Goal: Task Accomplishment & Management: Complete application form

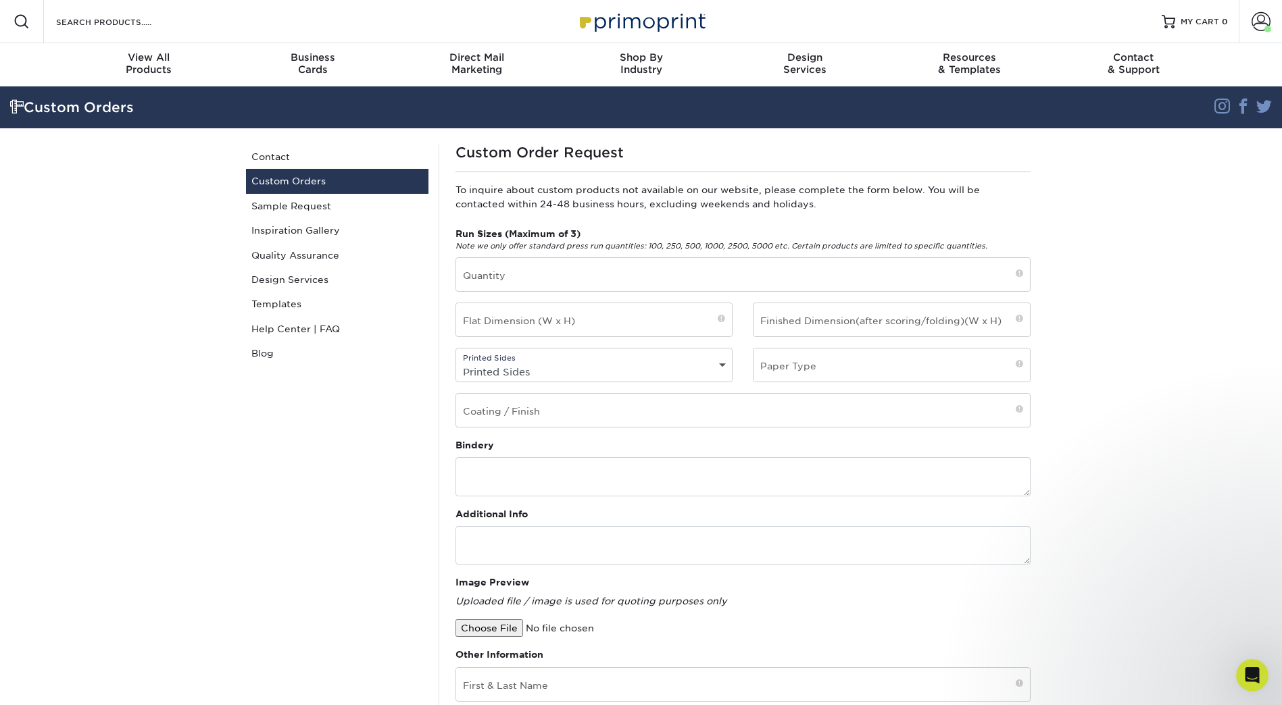
click at [501, 626] on input "file" at bounding box center [570, 629] width 230 height 18
click at [545, 270] on input "text" at bounding box center [743, 274] width 574 height 33
type input "250"
click at [605, 324] on input "text" at bounding box center [594, 319] width 276 height 33
click at [718, 362] on select "Printed Sides 4/0 - Single Sided 4/4 - Double Sided" at bounding box center [594, 372] width 276 height 20
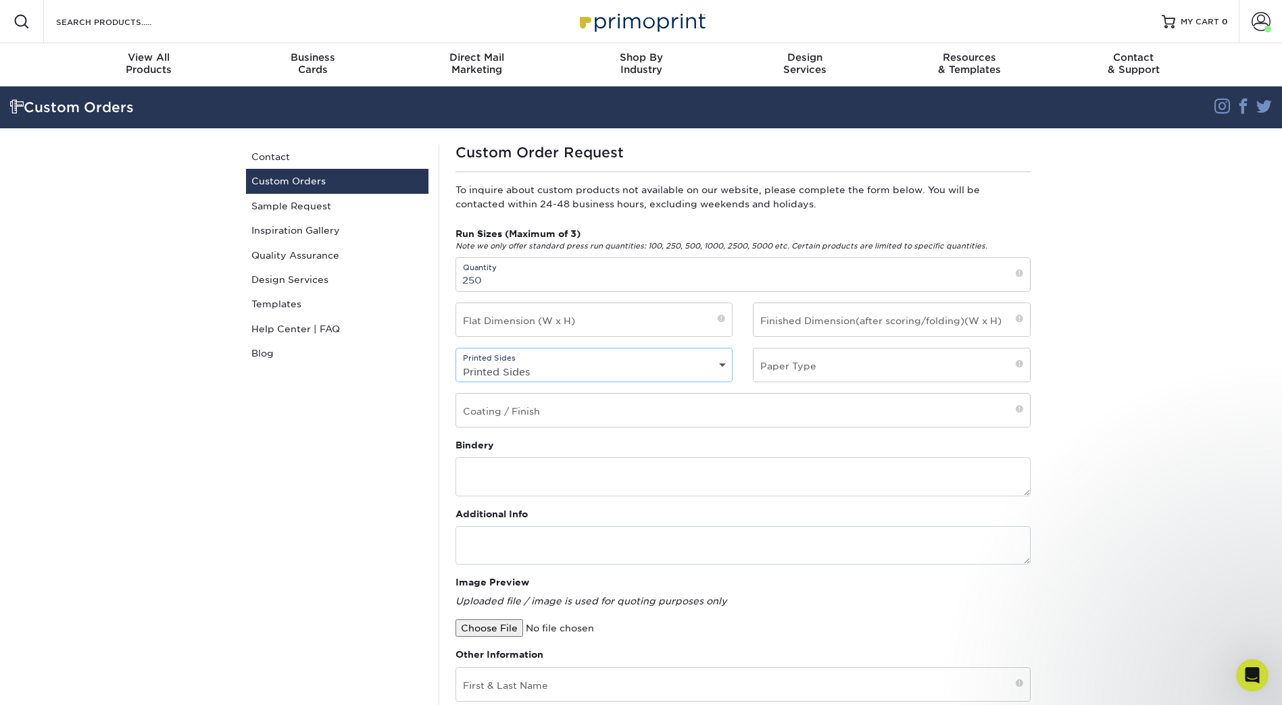
select select "4/4 - Double Sided"
click at [456, 362] on select "Printed Sides 4/0 - Single Sided 4/4 - Double Sided" at bounding box center [594, 372] width 276 height 20
click at [849, 370] on input "text" at bounding box center [891, 365] width 276 height 33
type input "16 PT"
click at [580, 316] on input "text" at bounding box center [594, 319] width 276 height 33
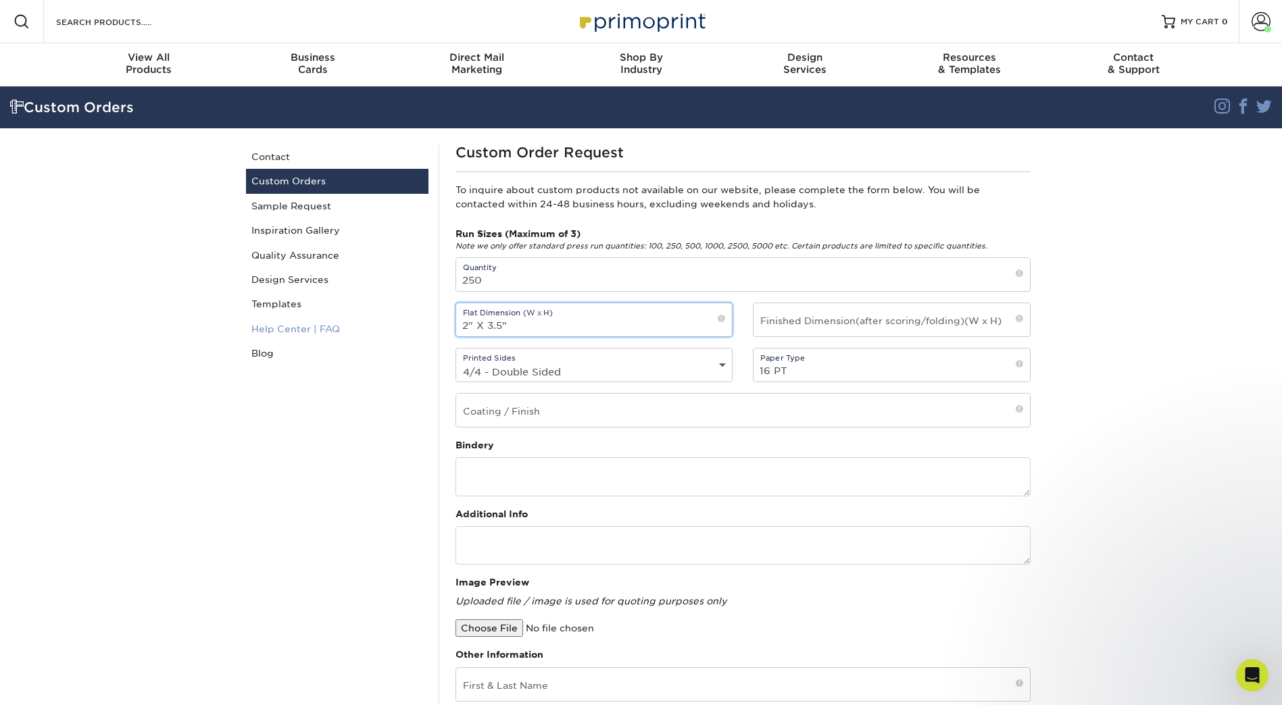
drag, startPoint x: 547, startPoint y: 326, endPoint x: 344, endPoint y: 326, distance: 202.7
click at [344, 326] on div "Custom Orders Contact Custom Orders Sample Request Inspiration Gallery Quality …" at bounding box center [641, 562] width 811 height 868
type input "2" X 3.5""
click at [853, 328] on input "text" at bounding box center [891, 319] width 276 height 33
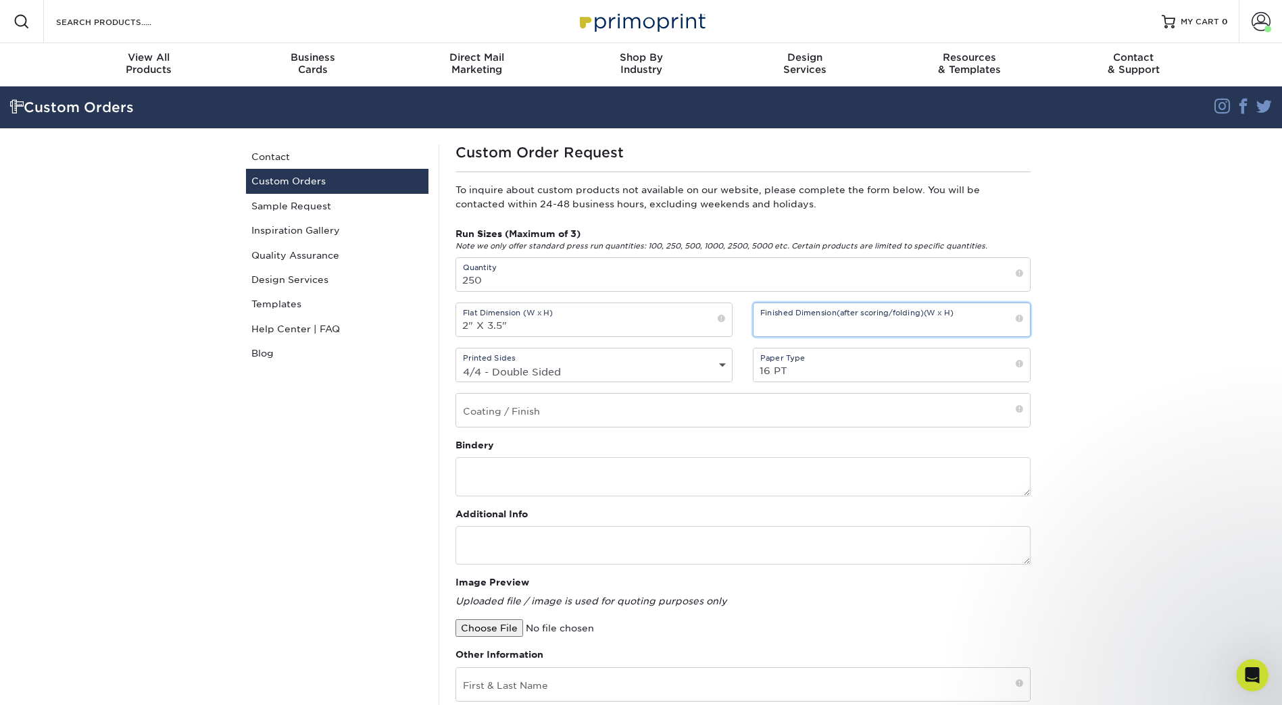
paste input "2" X 3.5""
type input "2" X 3.5""
click at [585, 414] on input "text" at bounding box center [743, 410] width 574 height 33
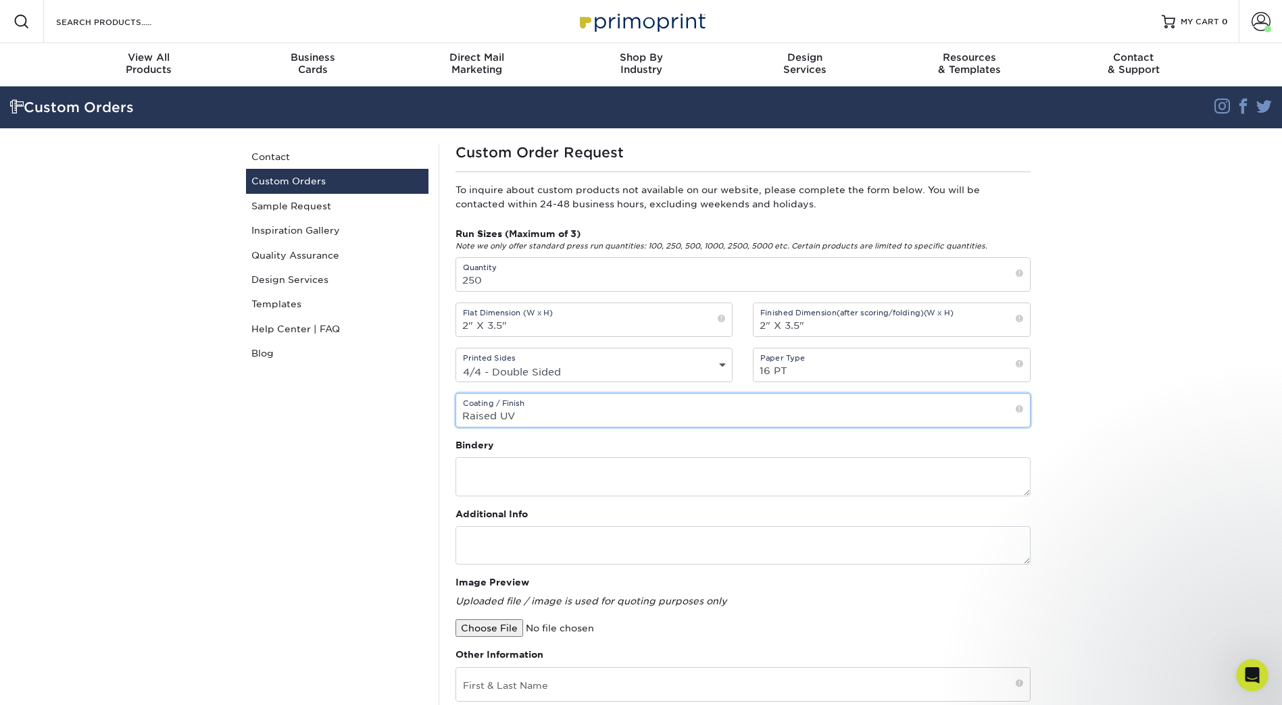
type input "Raised UV"
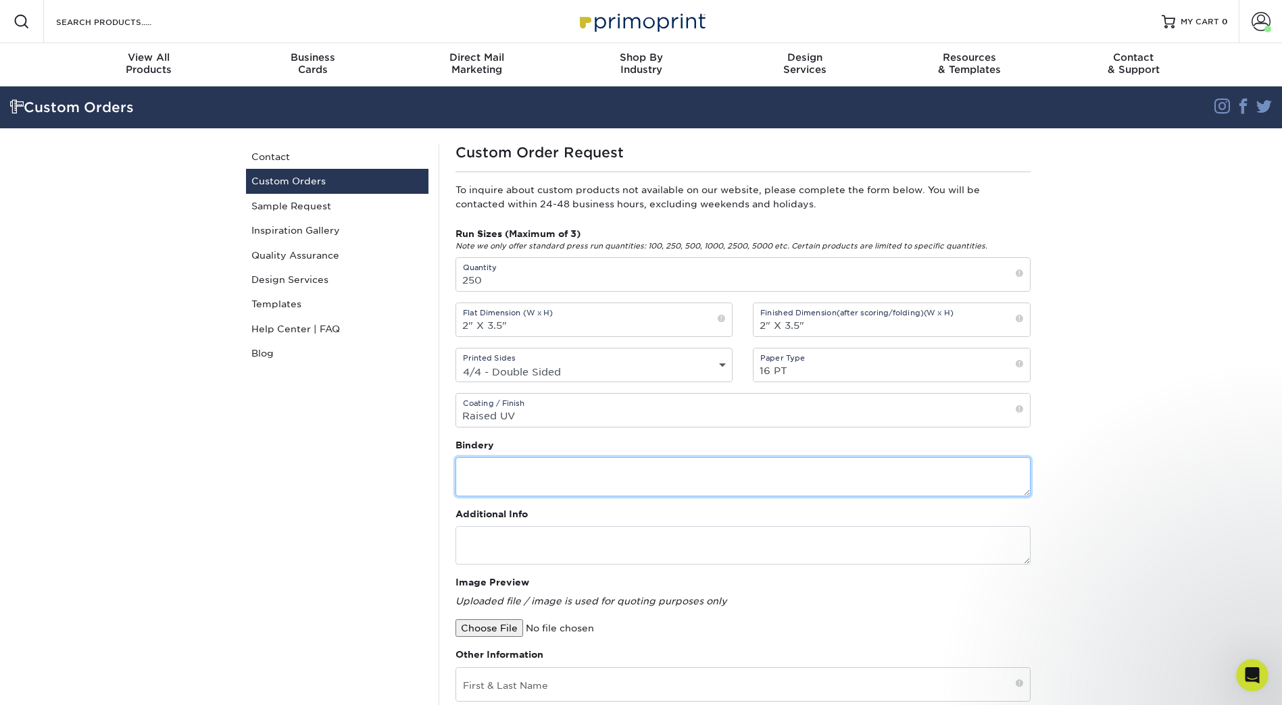
click at [534, 479] on textarea at bounding box center [742, 476] width 575 height 39
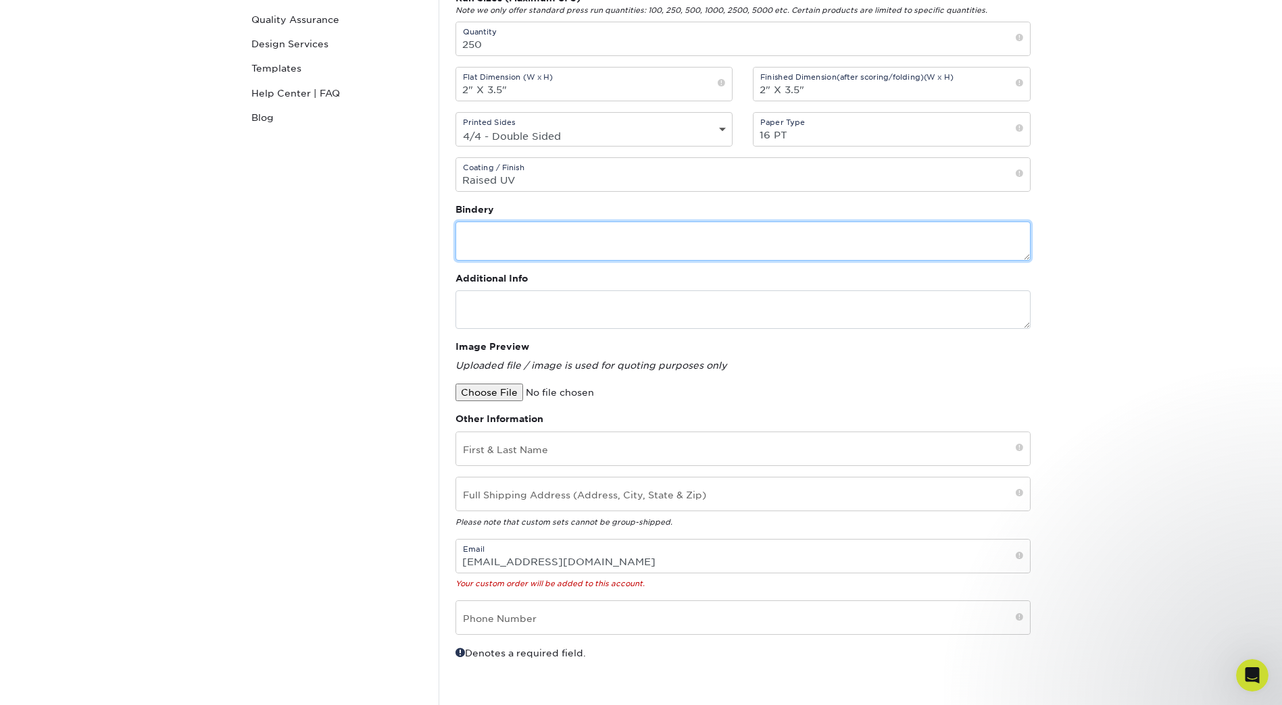
scroll to position [338, 0]
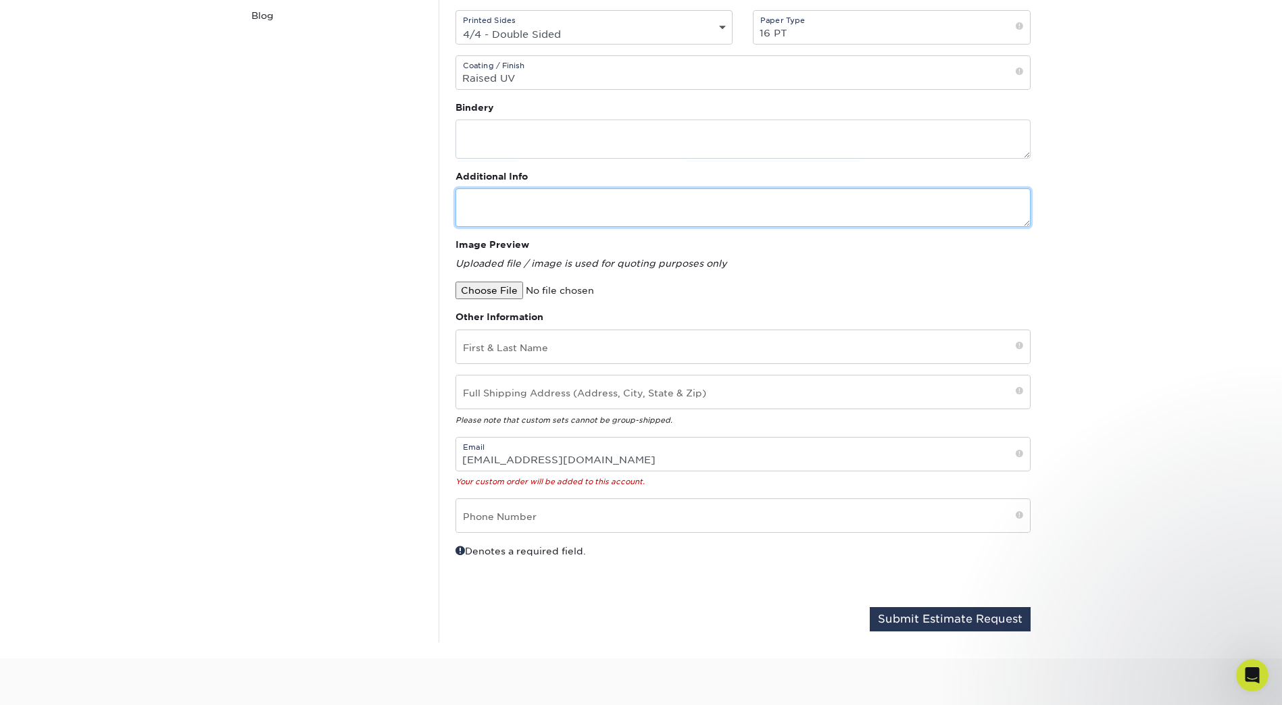
click at [518, 199] on textarea at bounding box center [742, 208] width 575 height 39
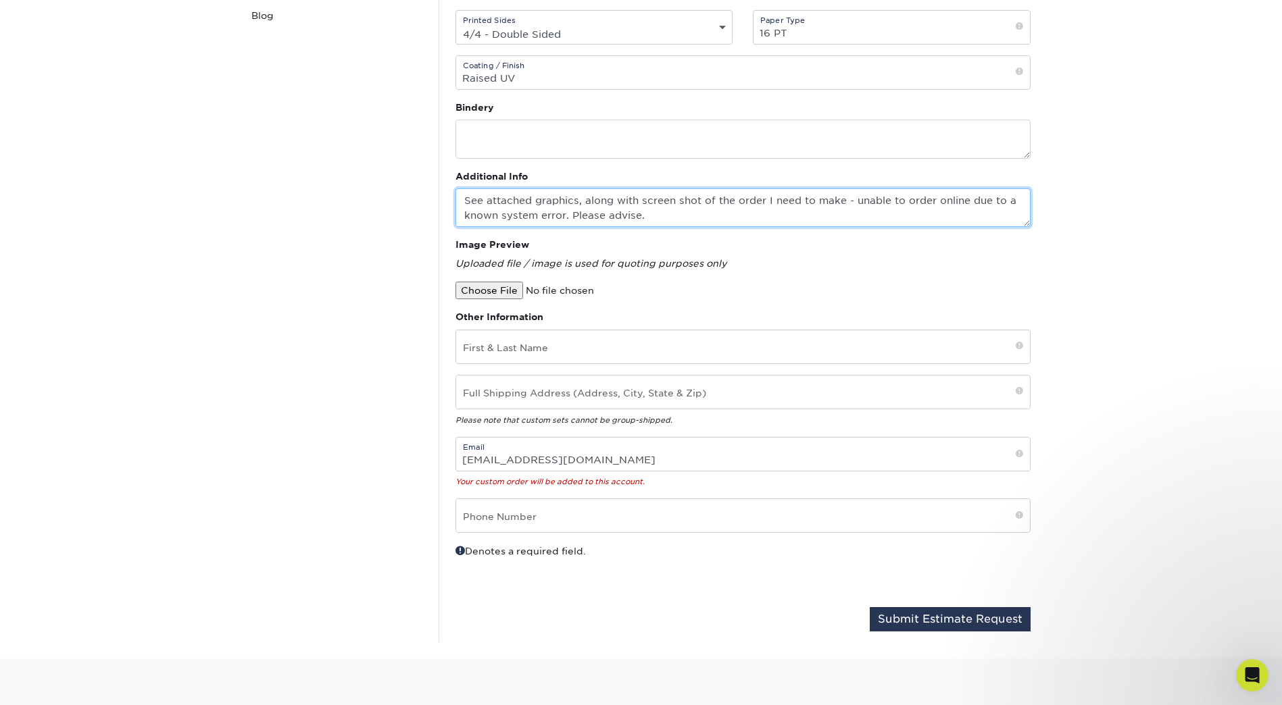
type textarea "See attached graphics, along with screen shot of the order I need to make - una…"
click at [486, 290] on input "file" at bounding box center [570, 291] width 230 height 18
type input "C:\fakepath\Bus Card Order - Raised UV.png"
click at [518, 345] on input "text" at bounding box center [743, 346] width 574 height 33
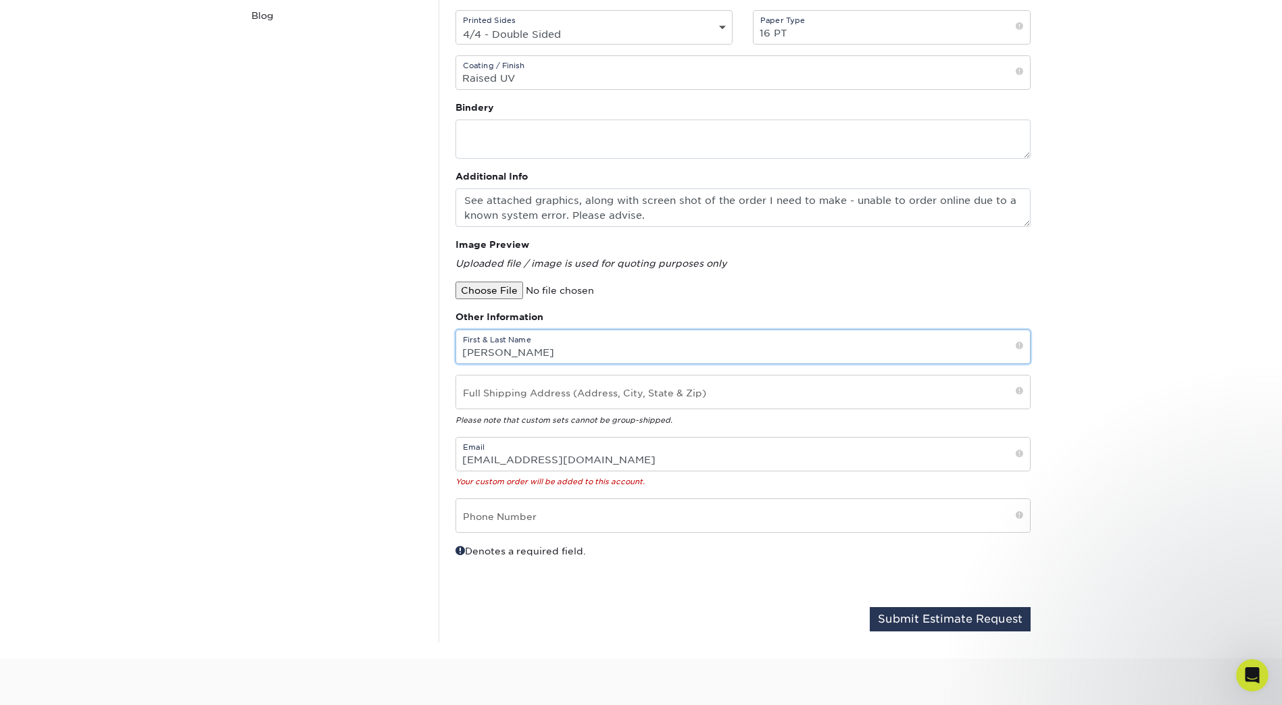
type input "Tyler Marshall"
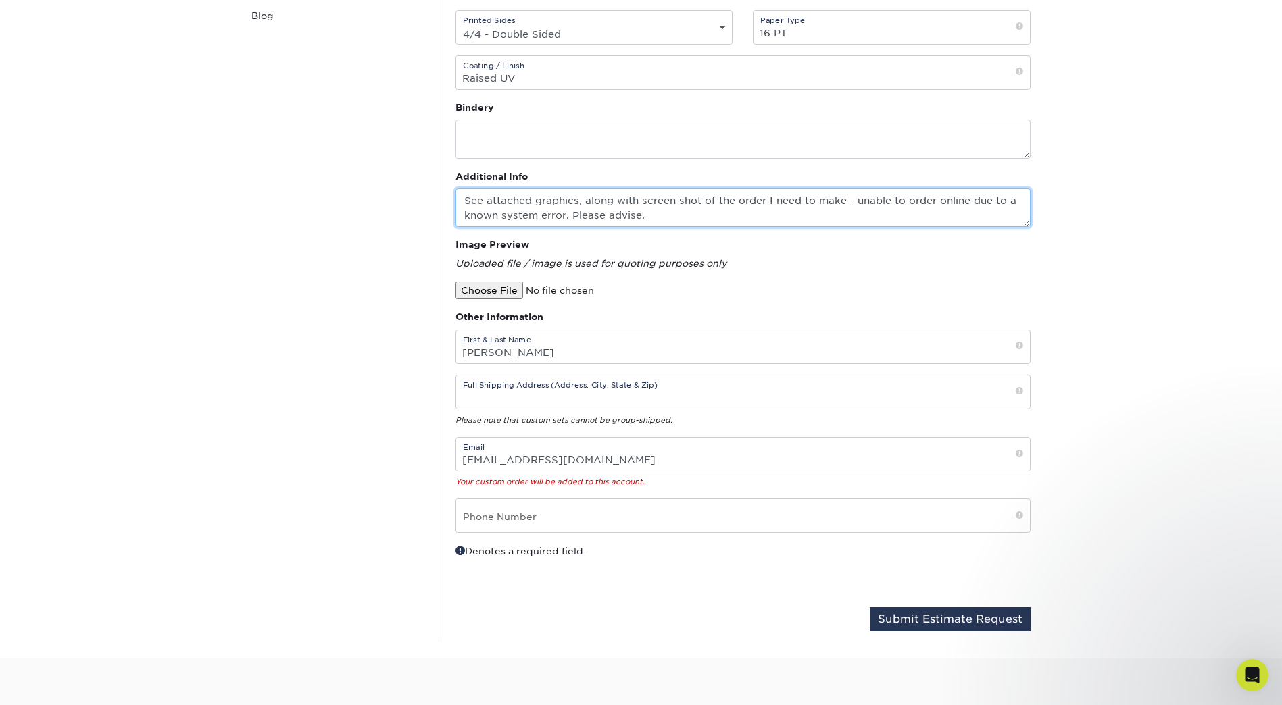
click at [576, 212] on textarea "See attached graphics, along with screen shot of the order I need to make - una…" at bounding box center [742, 208] width 575 height 39
type textarea "See attached graphics, along with screen shot of the order I need to make - una…"
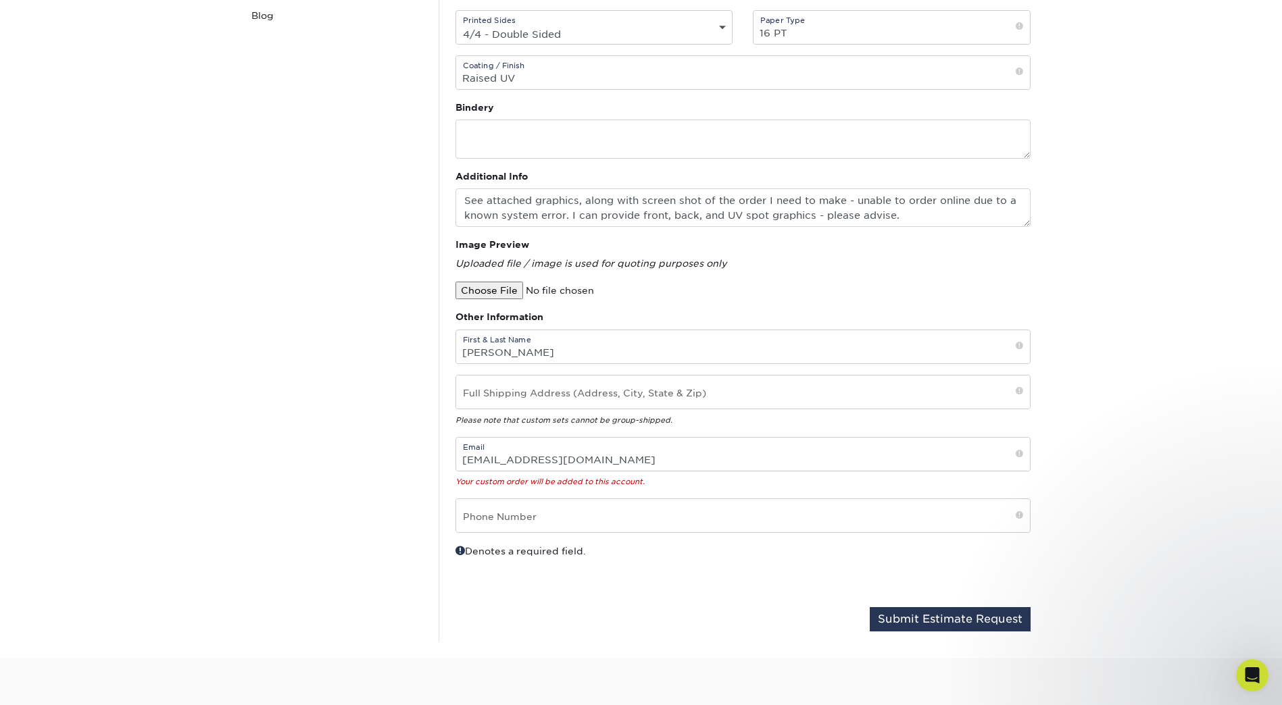
click at [417, 316] on div "Custom Orders Contact Custom Orders Sample Request Inspiration Gallery Quality …" at bounding box center [337, 225] width 203 height 836
click at [515, 396] on input "text" at bounding box center [743, 392] width 574 height 33
drag, startPoint x: 604, startPoint y: 399, endPoint x: 582, endPoint y: 400, distance: 21.7
click at [582, 400] on input "4301 Westbank Dr, Ste 100C, Austin, TX 78746" at bounding box center [743, 392] width 574 height 33
type input "4301 Westbank Dr, Ste 150B, Austin, TX 78746"
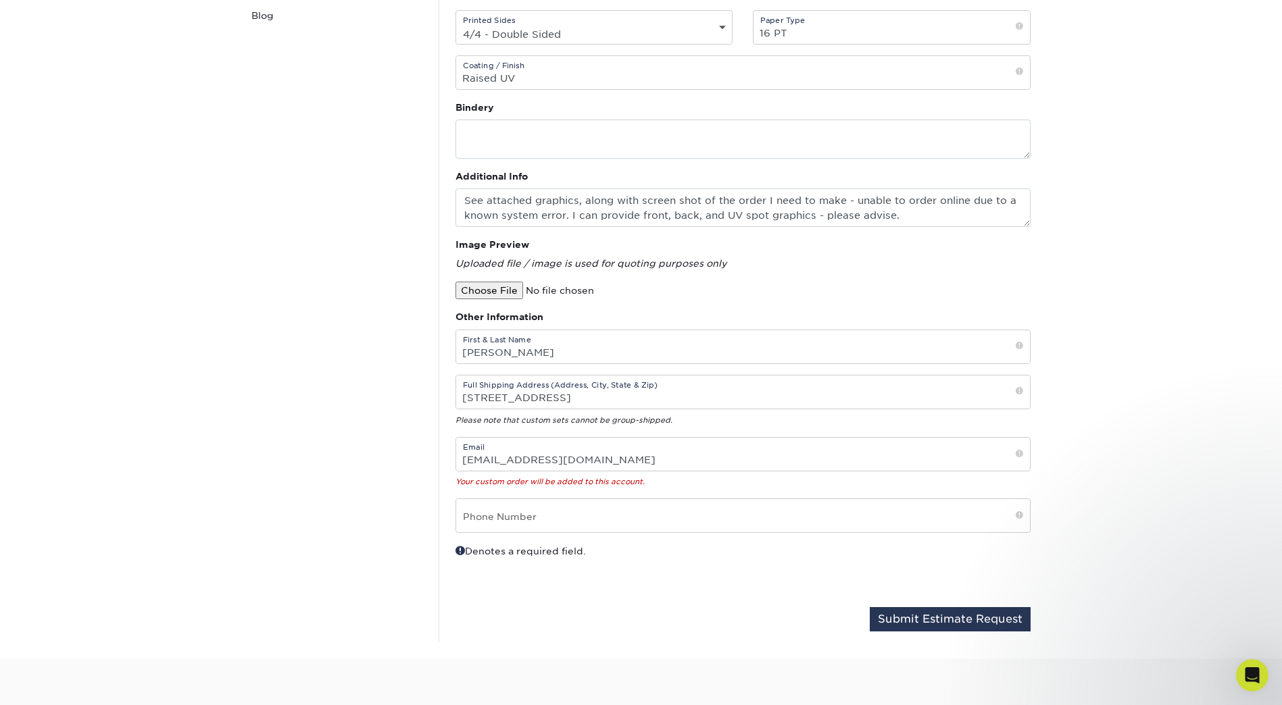
click at [353, 385] on div "Custom Orders Contact Custom Orders Sample Request Inspiration Gallery Quality …" at bounding box center [337, 225] width 203 height 836
click at [517, 513] on input "text" at bounding box center [743, 515] width 574 height 33
type input "5127829514"
click at [966, 620] on button "Submit Estimate Request" at bounding box center [950, 619] width 161 height 24
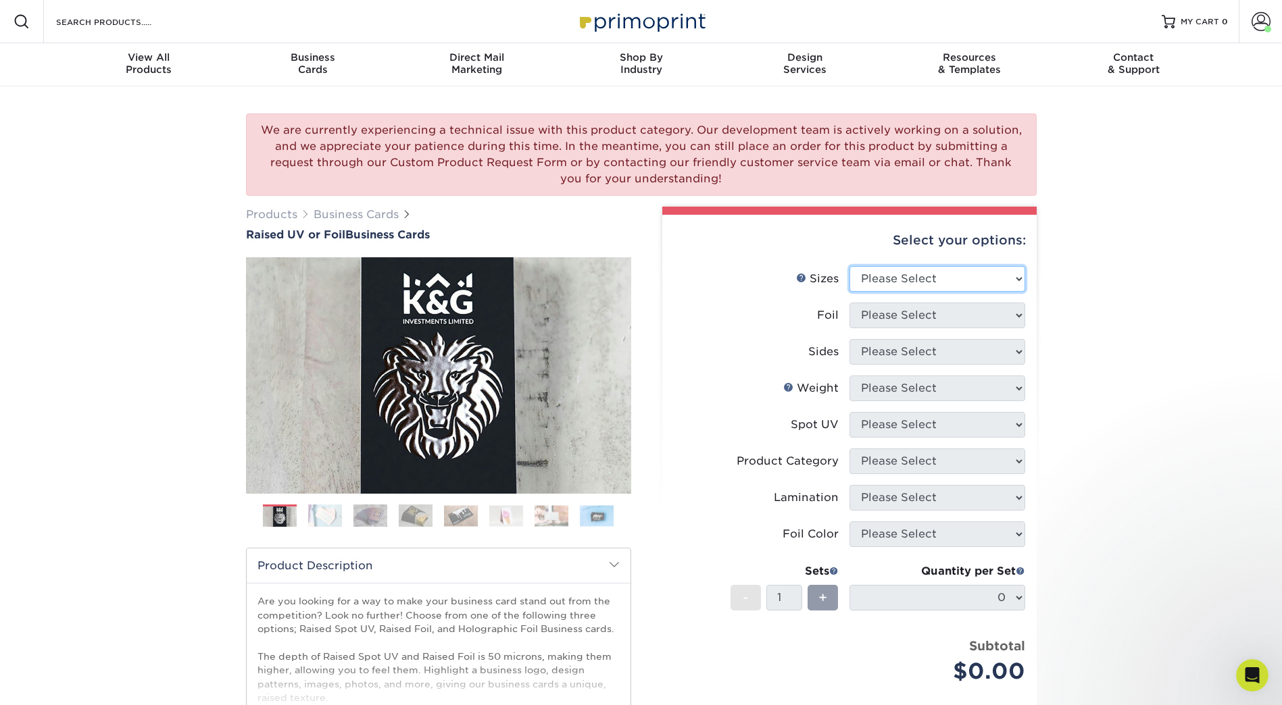
click at [1008, 282] on select "Please Select 2" x 3.5" - Standard" at bounding box center [937, 279] width 176 height 26
select select "2.00x3.50"
click at [849, 266] on select "Please Select 2" x 3.5" - Standard" at bounding box center [937, 279] width 176 height 26
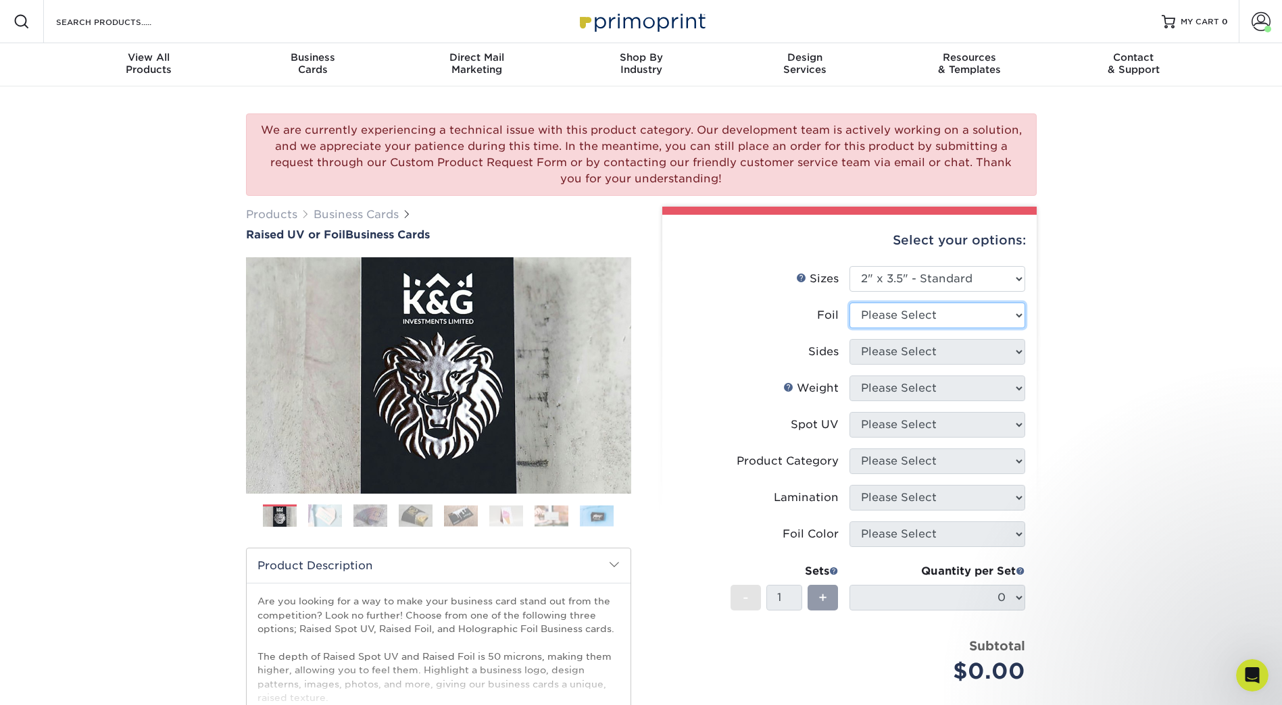
click at [1007, 312] on select "Please Select No Yes" at bounding box center [937, 316] width 176 height 26
select select "0"
click at [849, 303] on select "Please Select No Yes" at bounding box center [937, 316] width 176 height 26
click at [1014, 348] on select "Please Select Print Both Sides Print Front Only" at bounding box center [937, 352] width 176 height 26
select select "13abbda7-1d64-4f25-8bb2-c179b224825d"
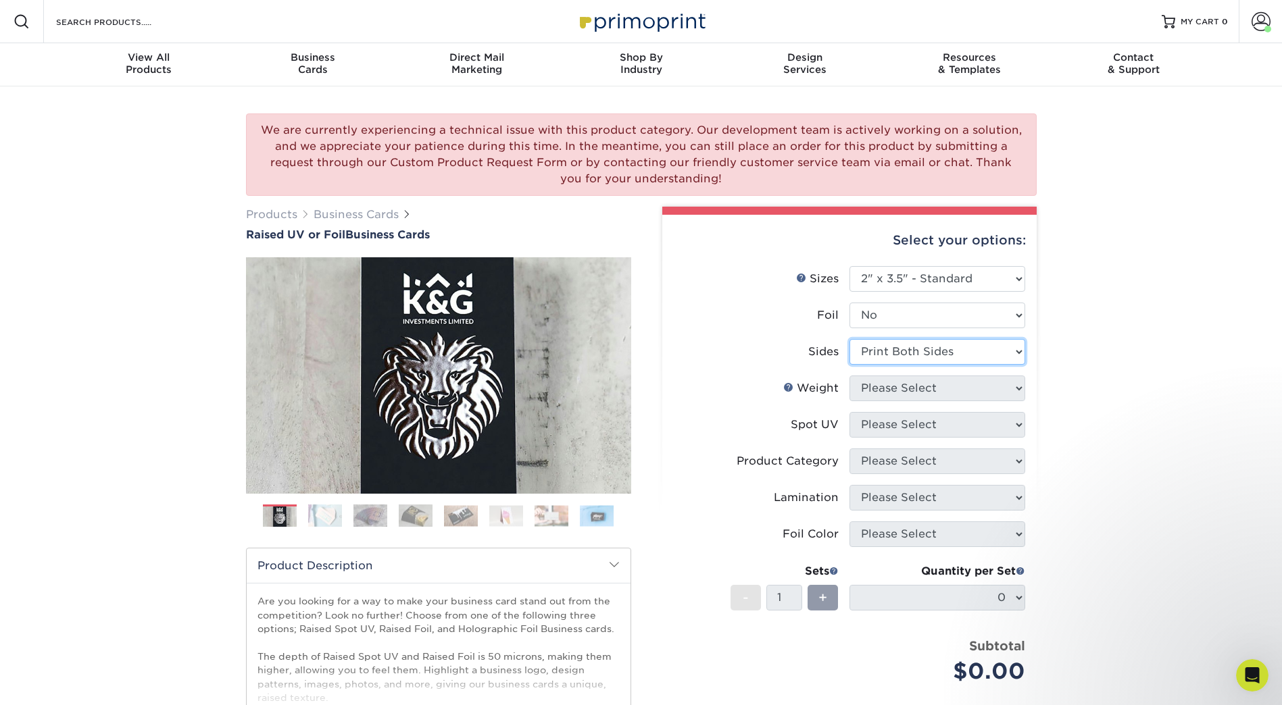
click at [849, 339] on select "Please Select Print Both Sides Print Front Only" at bounding box center [937, 352] width 176 height 26
click at [1002, 383] on select "Please Select 16PT" at bounding box center [937, 389] width 176 height 26
select select "16PT"
click at [849, 376] on select "Please Select 16PT" at bounding box center [937, 389] width 176 height 26
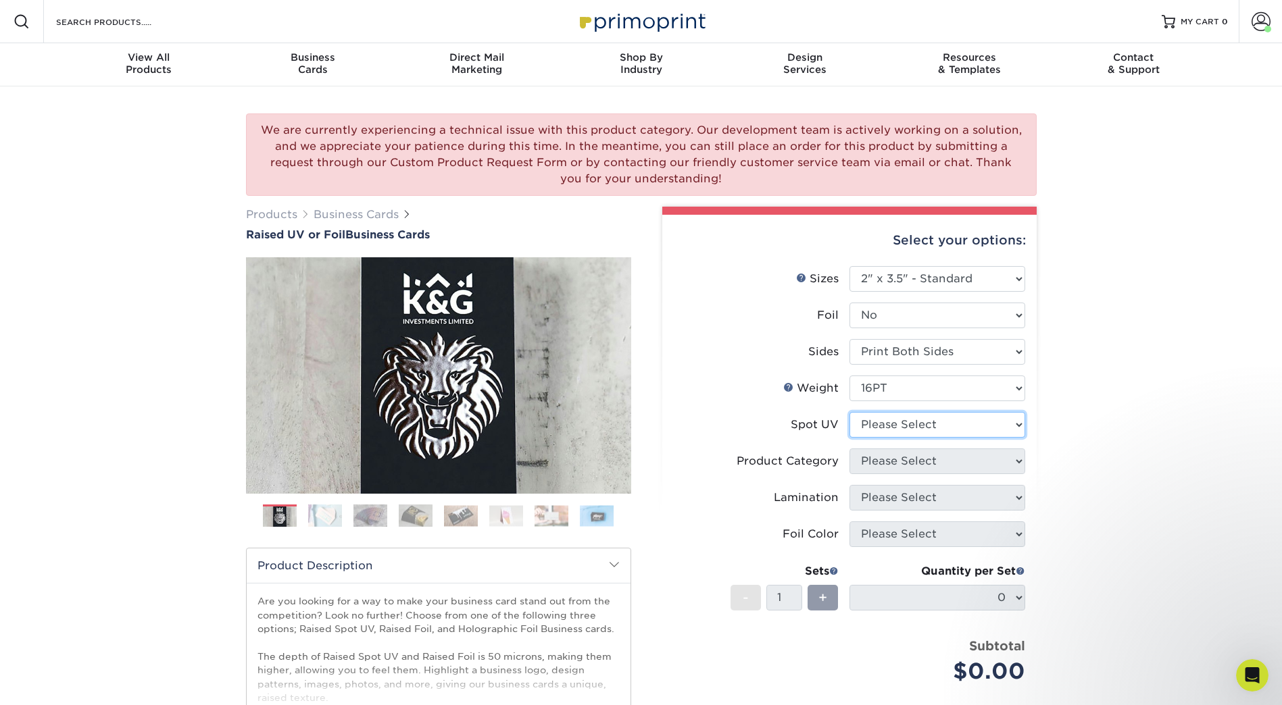
click at [1012, 424] on select "Please Select No Spot UV Front Only" at bounding box center [937, 425] width 176 height 26
click at [1150, 376] on div "We are currently experiencing a technical issue with this product category. Our…" at bounding box center [641, 493] width 1282 height 815
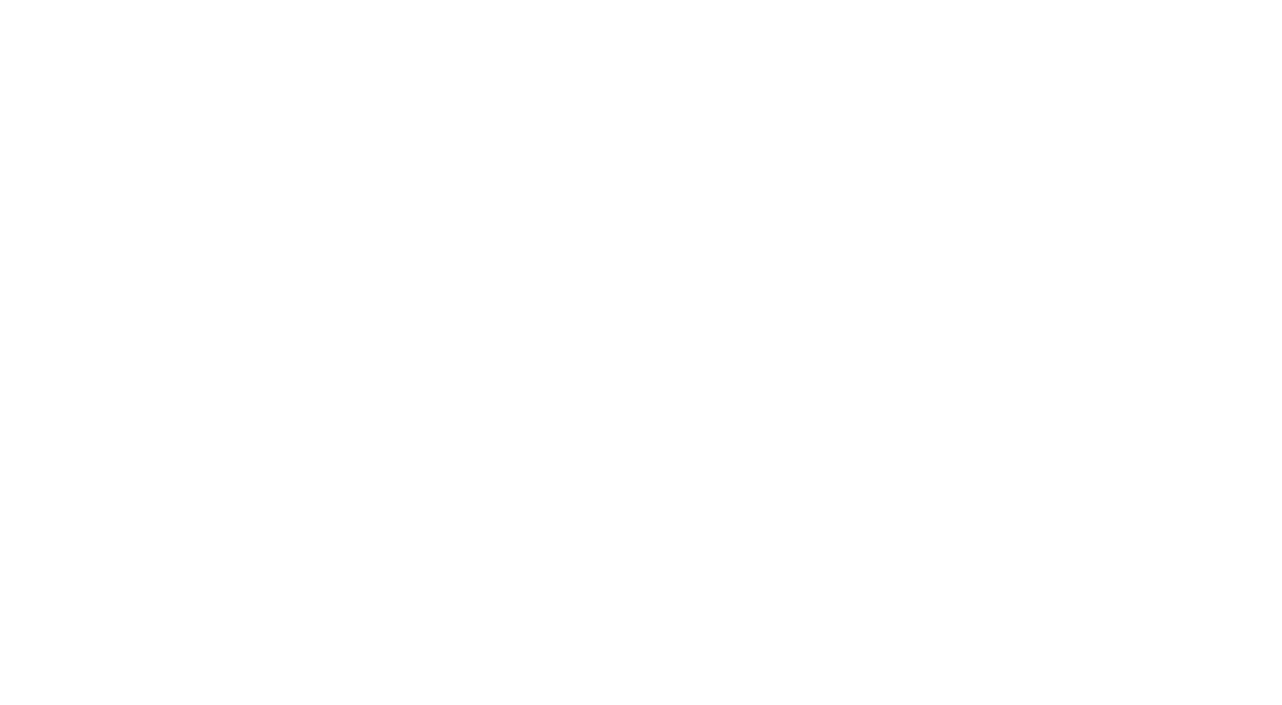
select select "4/4 - Double Sided"
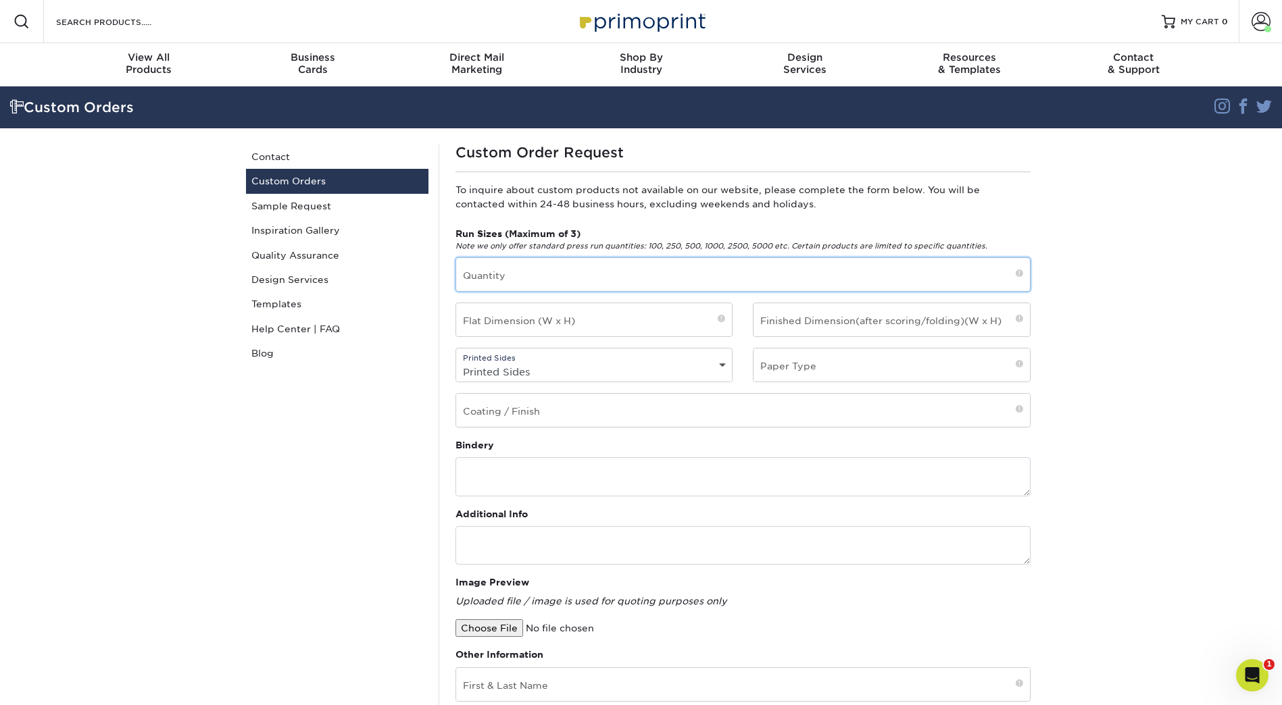
click at [524, 272] on input "text" at bounding box center [743, 274] width 574 height 33
type input "250"
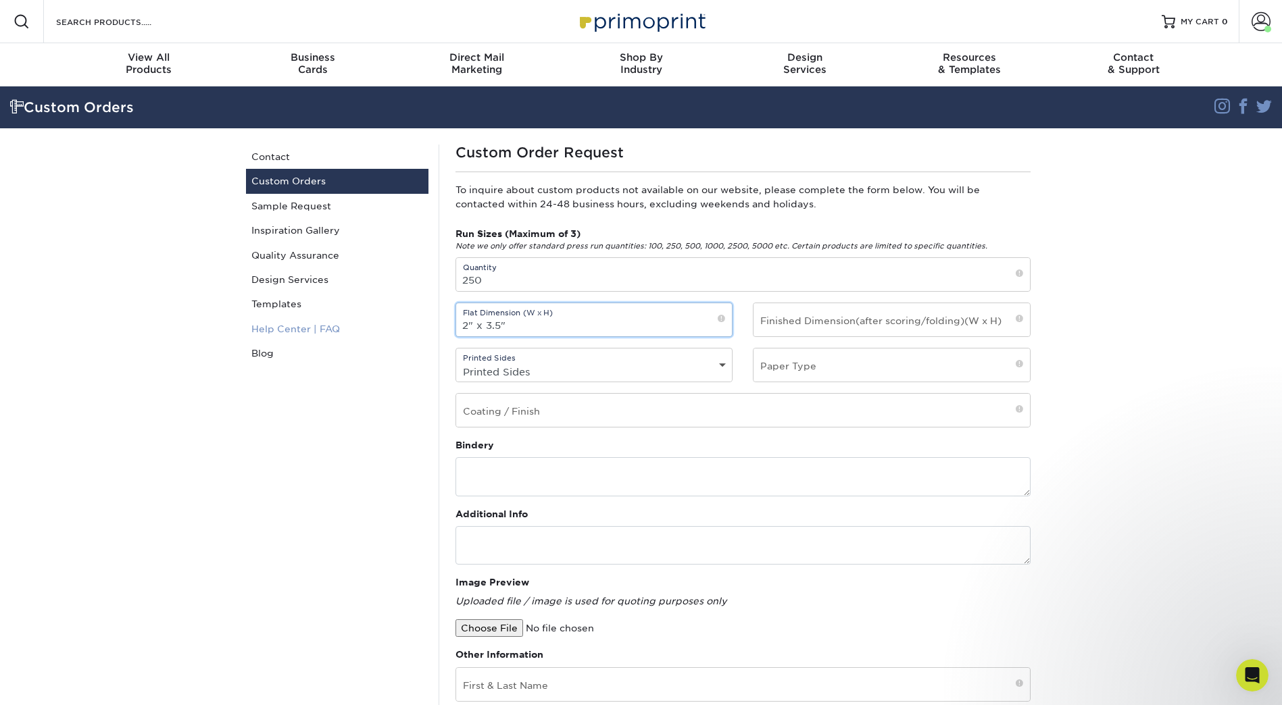
drag, startPoint x: 553, startPoint y: 327, endPoint x: 349, endPoint y: 320, distance: 204.2
click at [349, 320] on div "Custom Orders Contact Custom Orders Sample Request Inspiration Gallery Quality …" at bounding box center [641, 562] width 811 height 868
type input "2" x 3.5""
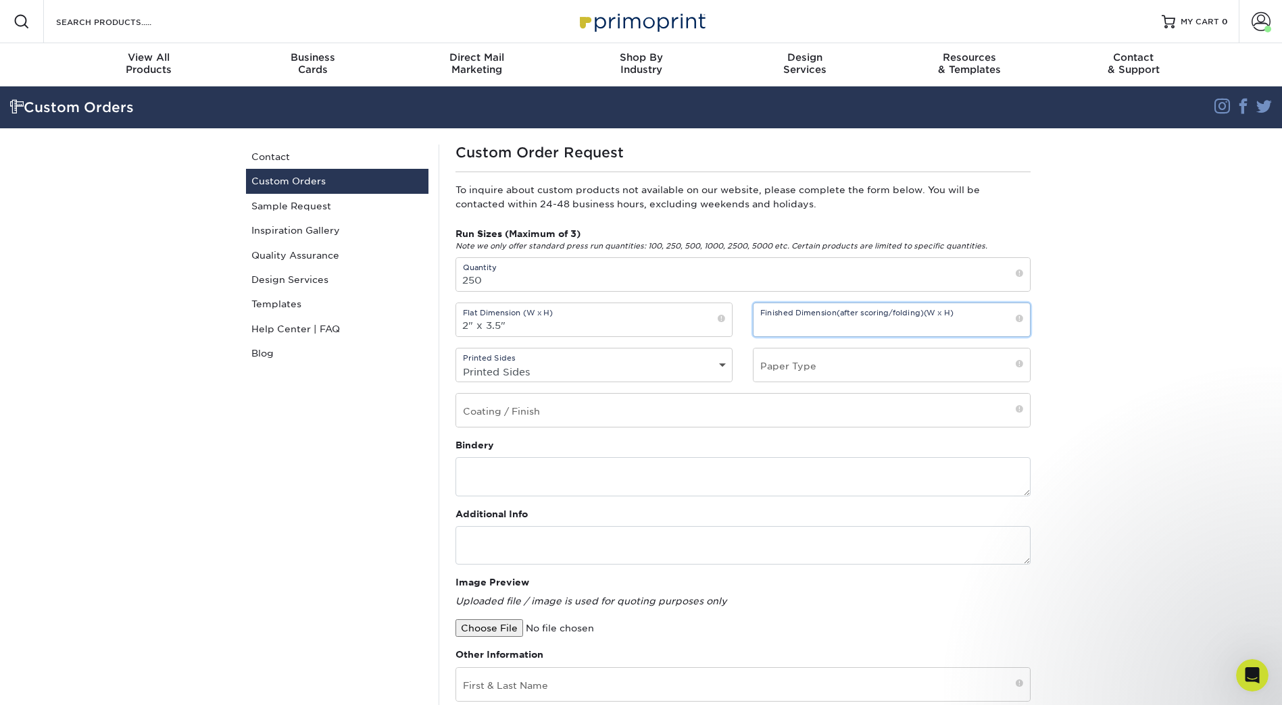
click at [847, 316] on input "text" at bounding box center [891, 319] width 276 height 33
paste input "2" x 3.5""
type input "2" x 3.5""
click at [568, 374] on select "Printed Sides 4/0 - Single Sided 4/4 - Double Sided" at bounding box center [594, 372] width 276 height 20
select select "4/4 - Double Sided"
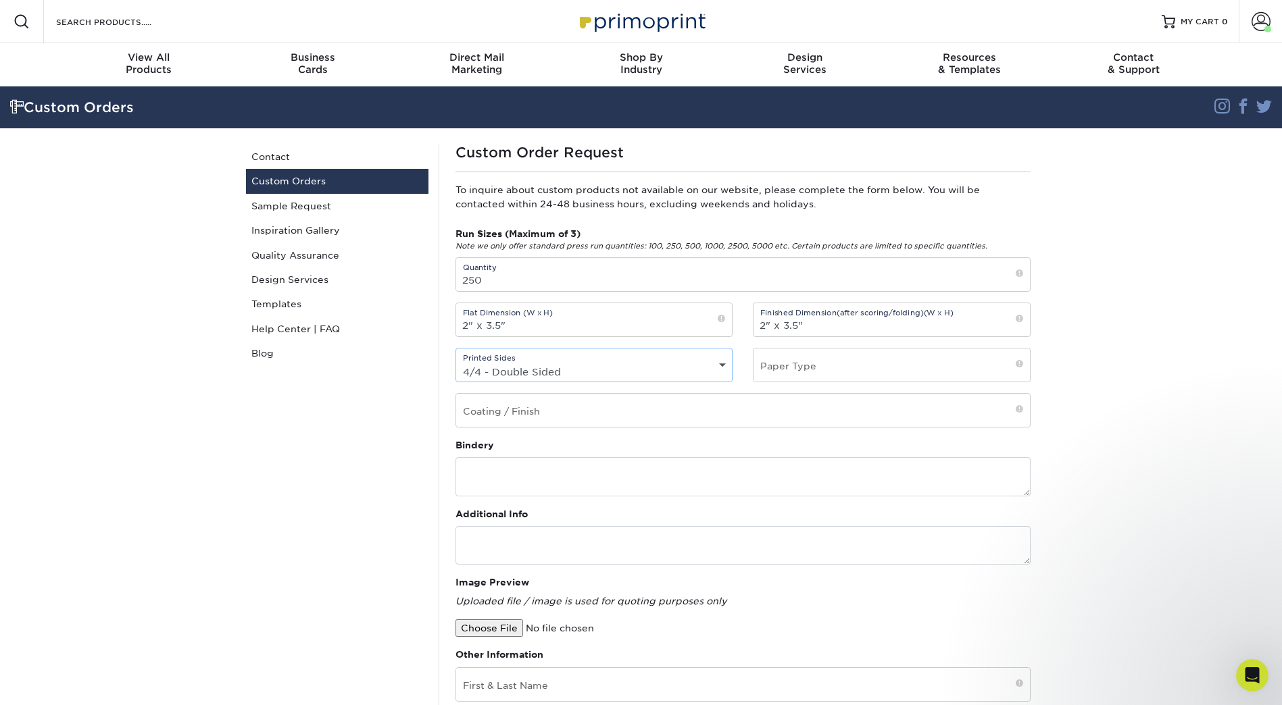
click at [456, 362] on select "Printed Sides 4/0 - Single Sided 4/4 - Double Sided" at bounding box center [594, 372] width 276 height 20
click at [803, 369] on input "text" at bounding box center [891, 365] width 276 height 33
type input "16 PT"
click at [558, 417] on input "text" at bounding box center [743, 410] width 574 height 33
type input "U"
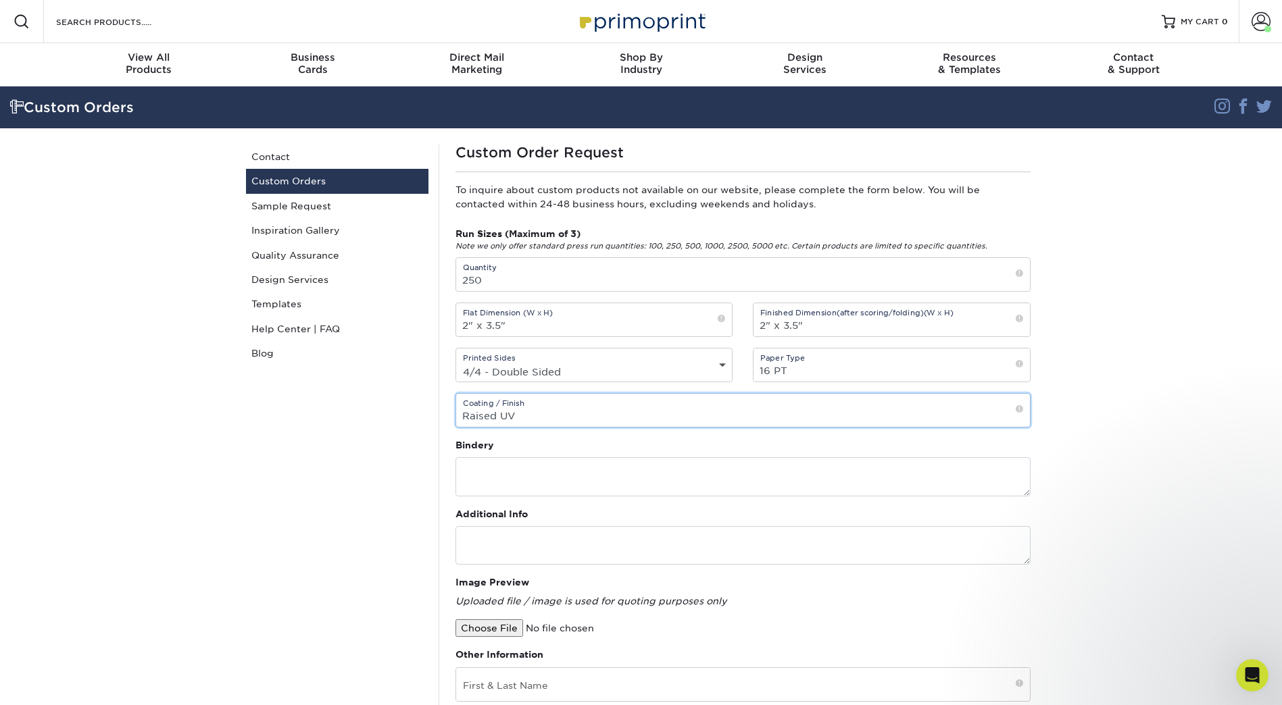
type input "Raised UV"
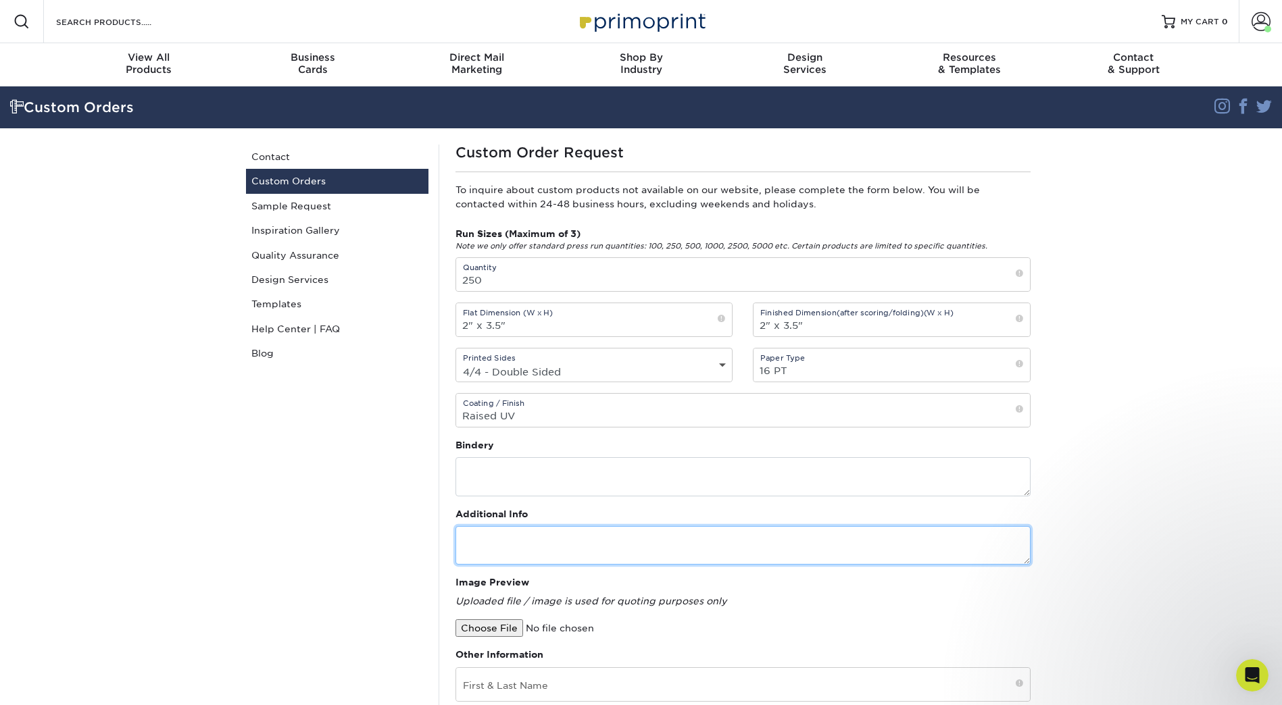
drag, startPoint x: 516, startPoint y: 533, endPoint x: 518, endPoint y: 522, distance: 11.0
click at [516, 533] on textarea at bounding box center [742, 545] width 575 height 39
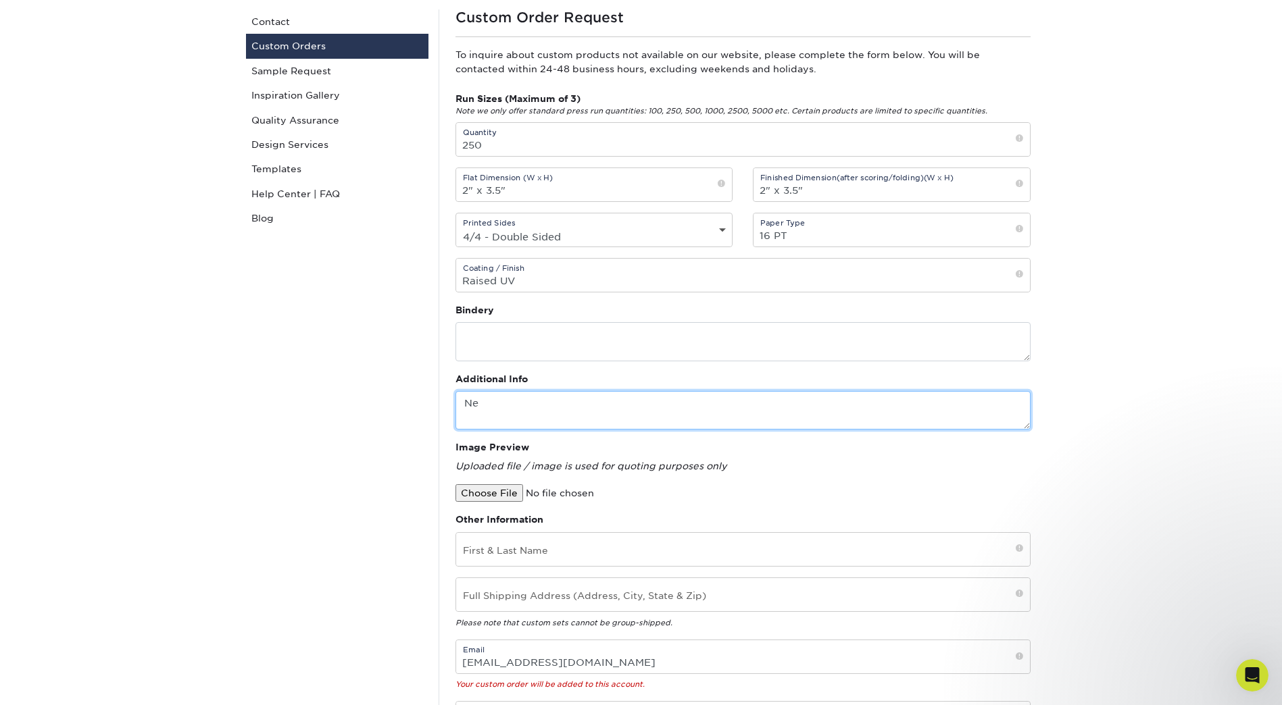
type textarea "N"
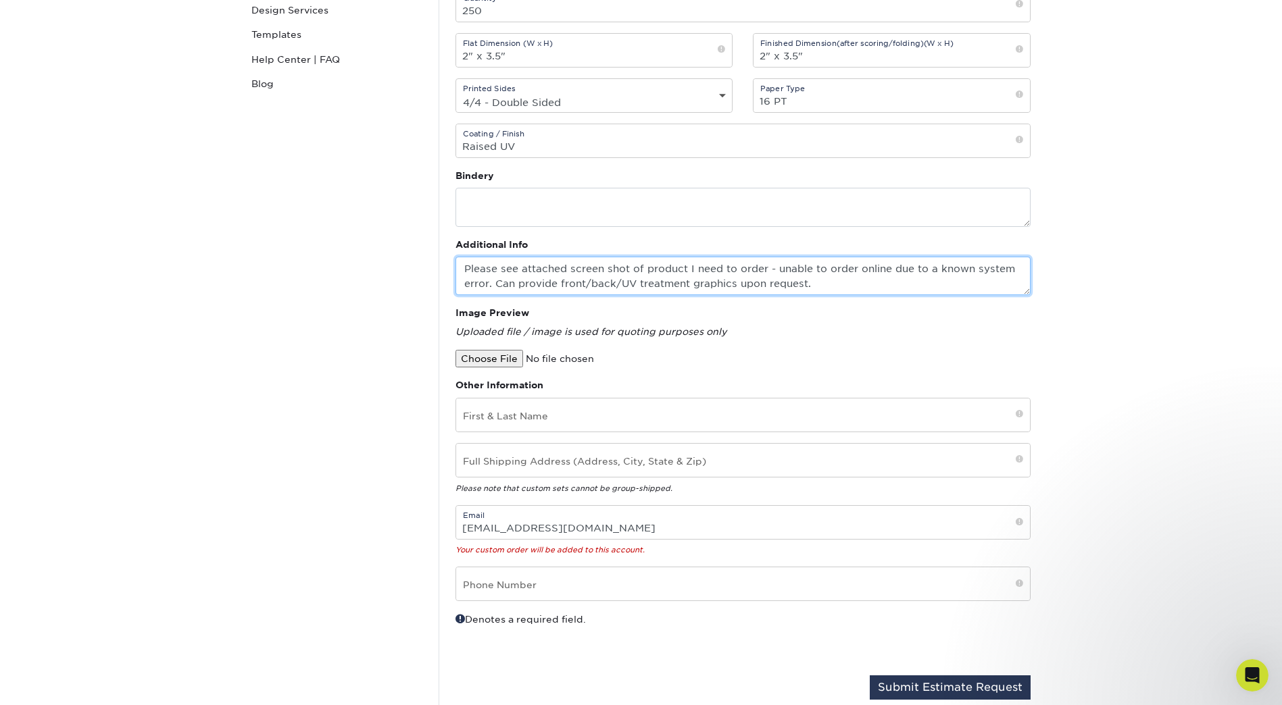
scroll to position [270, 0]
type textarea "Please see attached screen shot of product I need to order - unable to order on…"
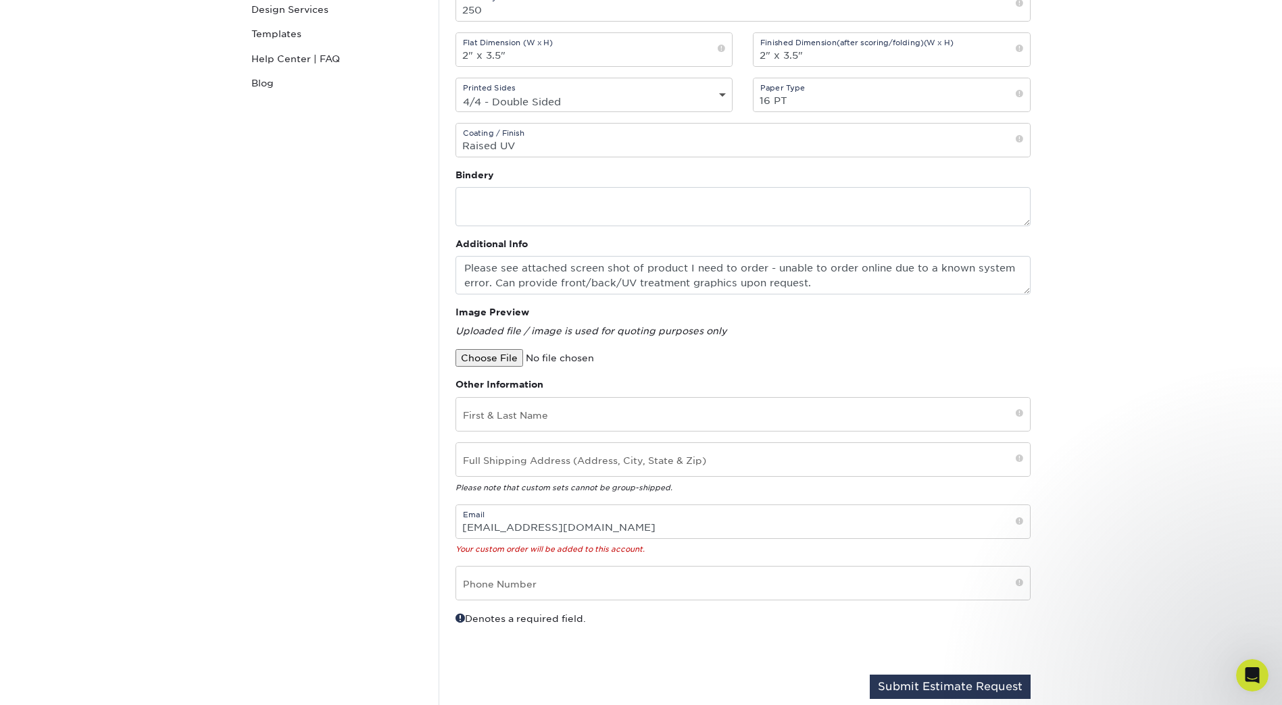
click at [483, 349] on input "file" at bounding box center [570, 358] width 230 height 18
type input "C:\fakepath\Bus Card Order - Raised UV.png"
click at [549, 415] on input "text" at bounding box center [743, 414] width 574 height 33
type input "Tyler Marshall"
type input "4301 Westbank Dr, Ste 150B, Austin, TX 78746"
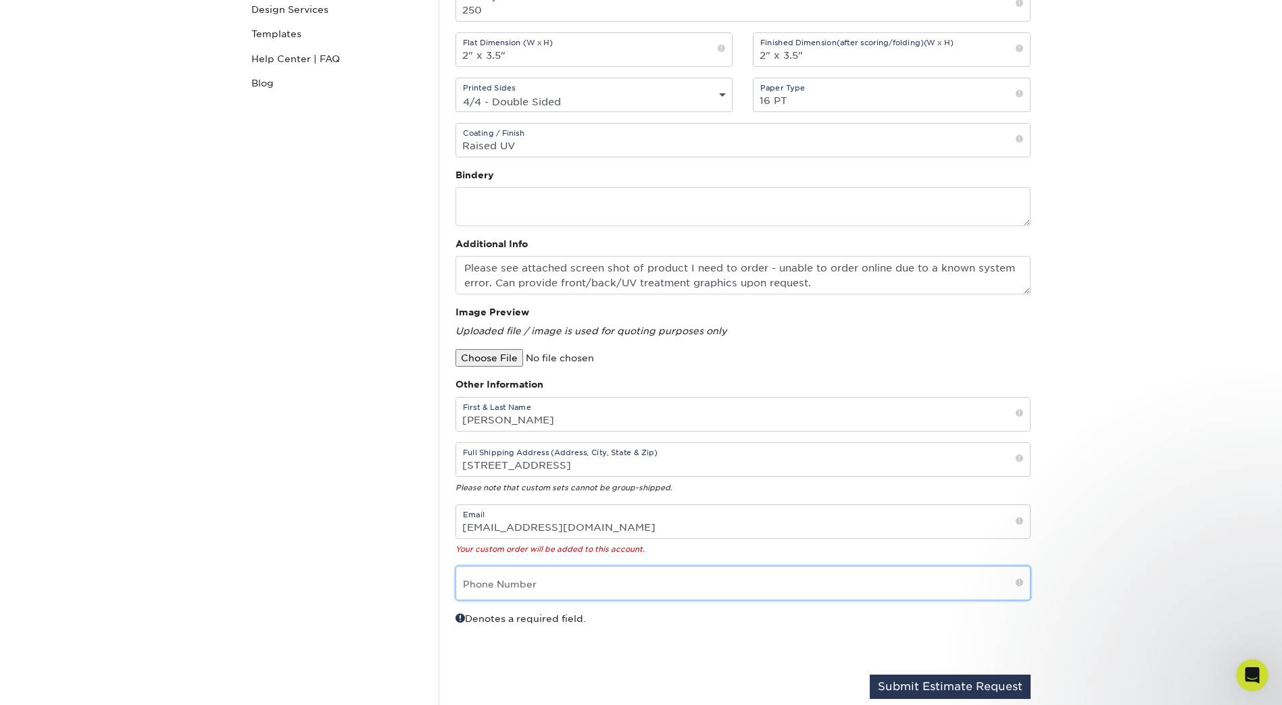
type input "5127829514"
click at [347, 549] on div "Custom Orders Contact Custom Orders Sample Request Inspiration Gallery Quality …" at bounding box center [337, 292] width 203 height 836
click at [991, 683] on button "Submit Estimate Request" at bounding box center [950, 687] width 161 height 24
